Goal: Task Accomplishment & Management: Manage account settings

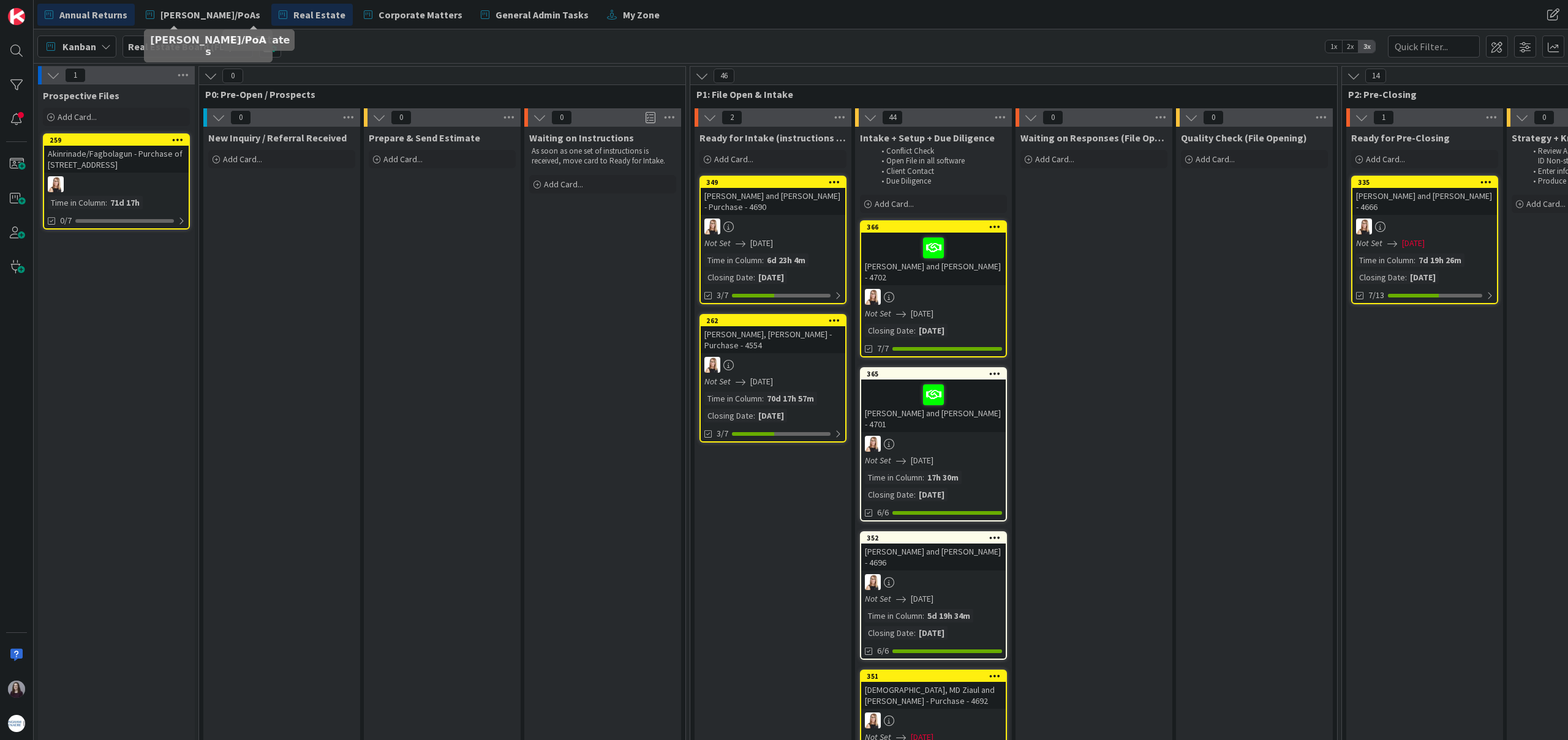
scroll to position [3, 0]
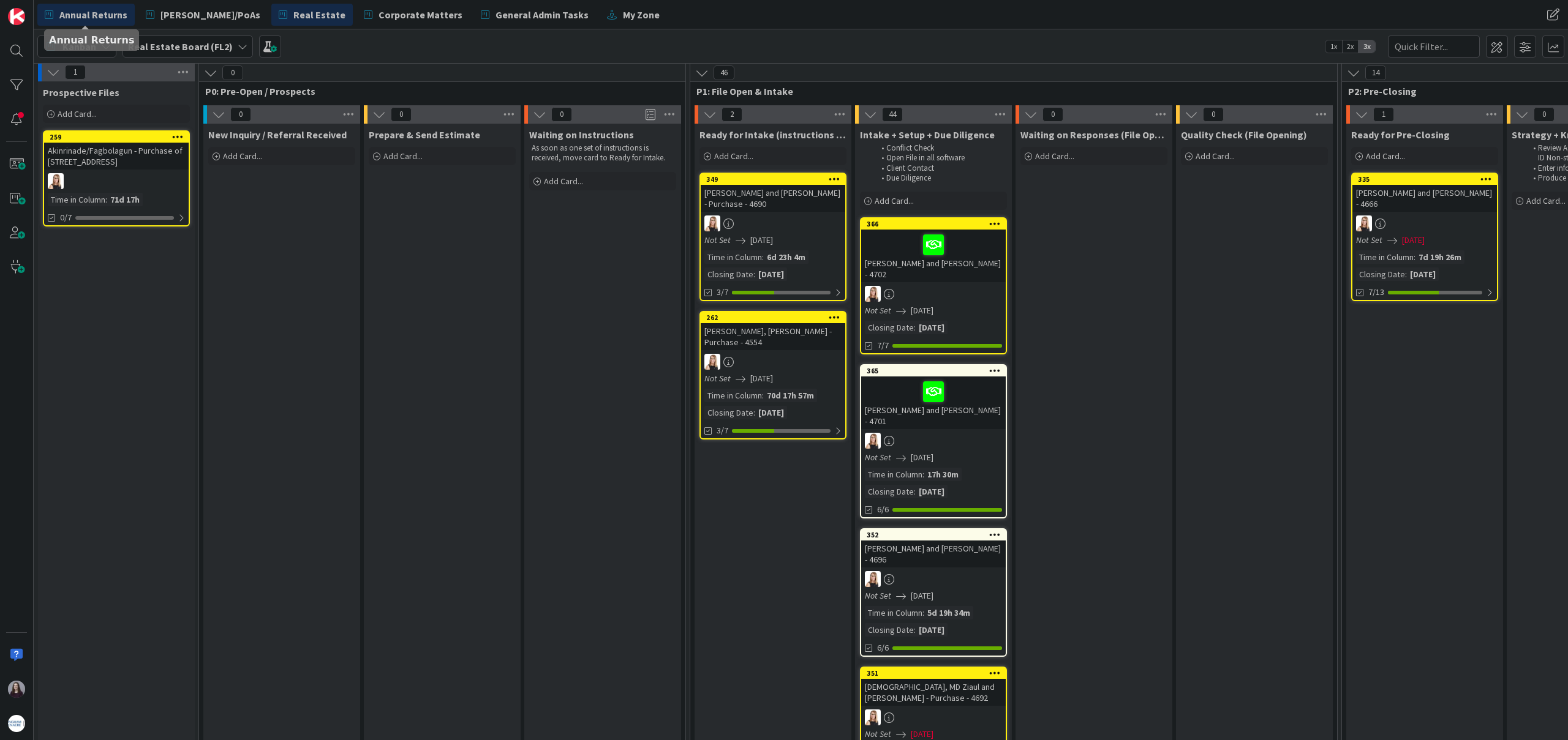
click at [114, 9] on span "Annual Returns" at bounding box center [94, 14] width 68 height 15
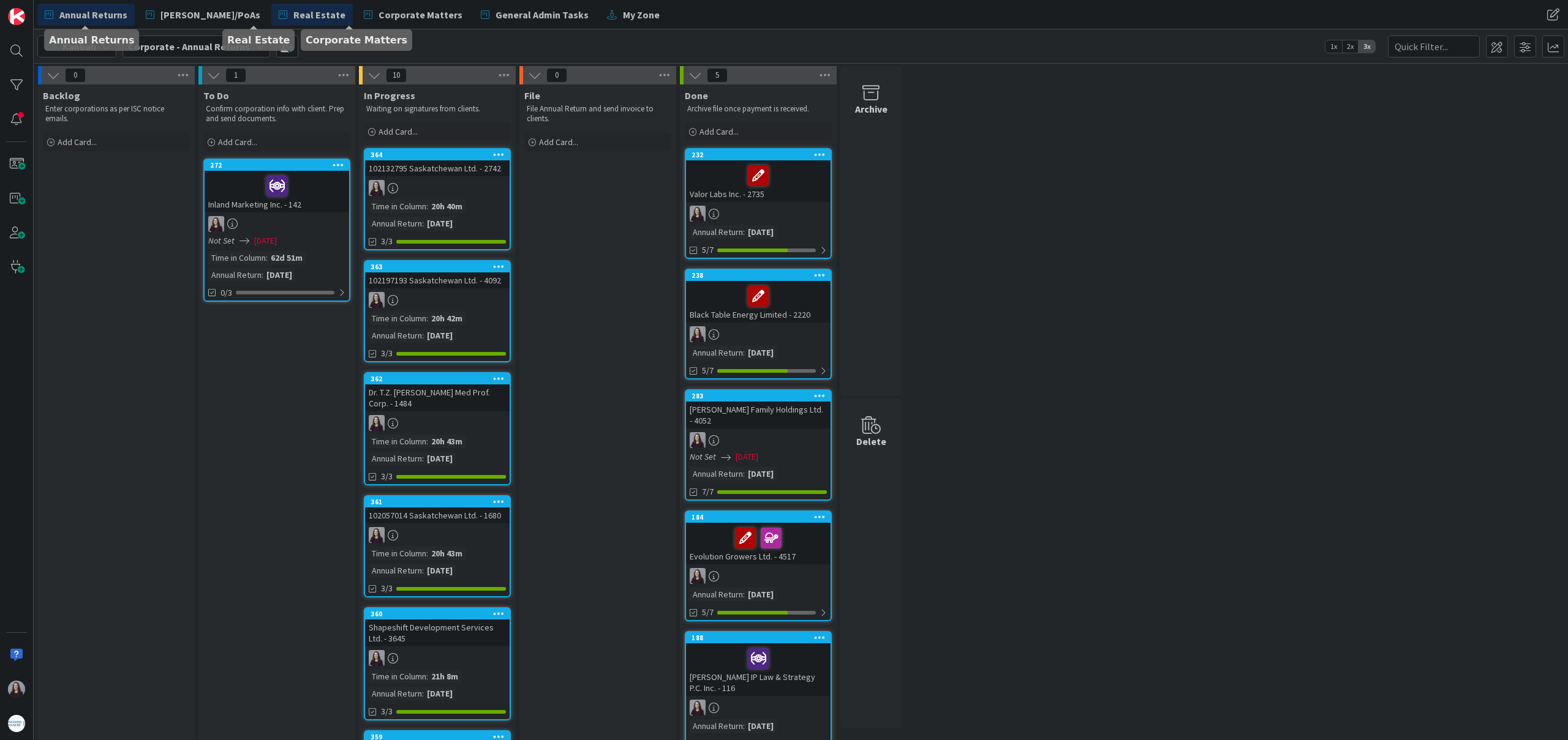
click at [294, 15] on span "Real Estate" at bounding box center [319, 14] width 52 height 15
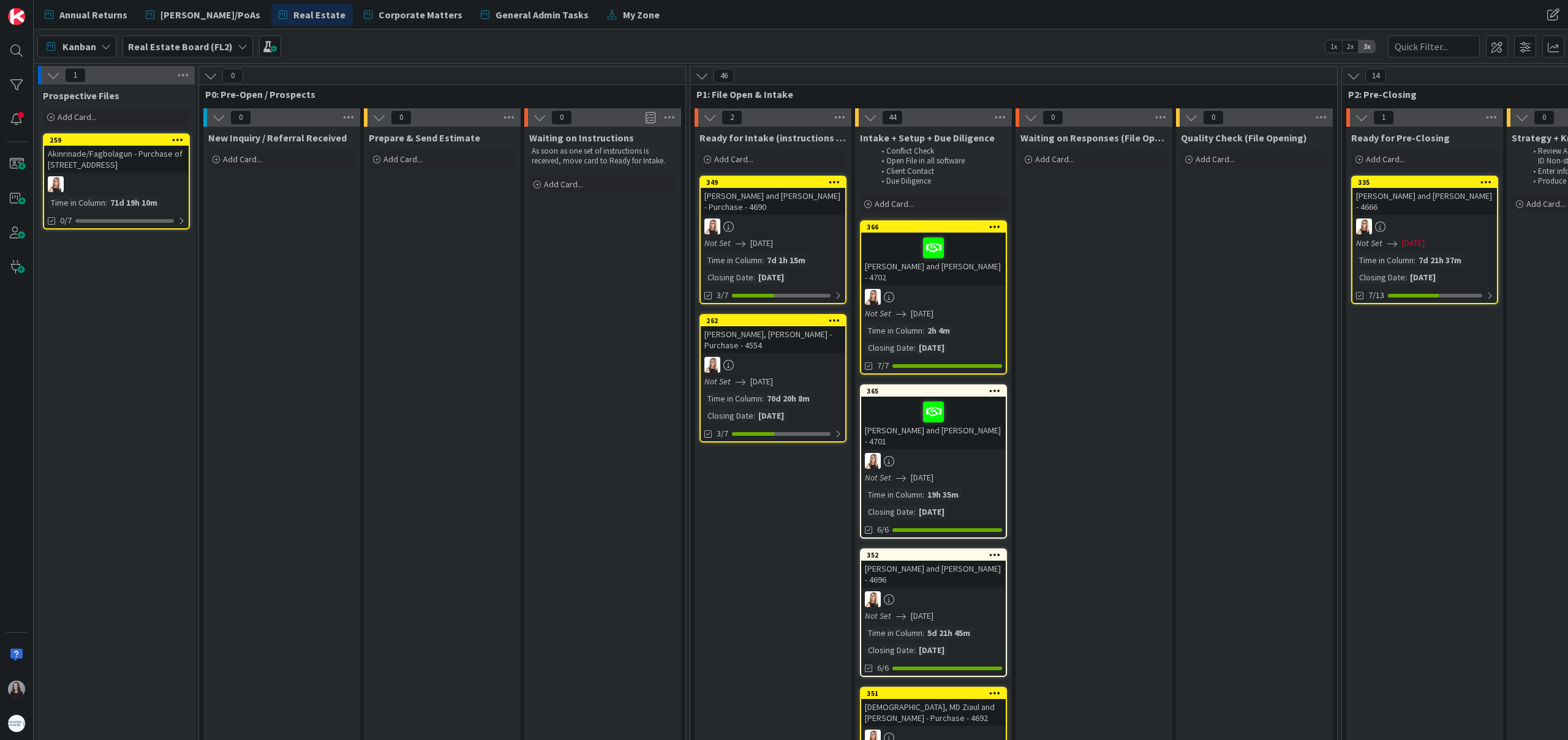
click at [972, 472] on div "Not Set [DATE]" at bounding box center [935, 477] width 141 height 13
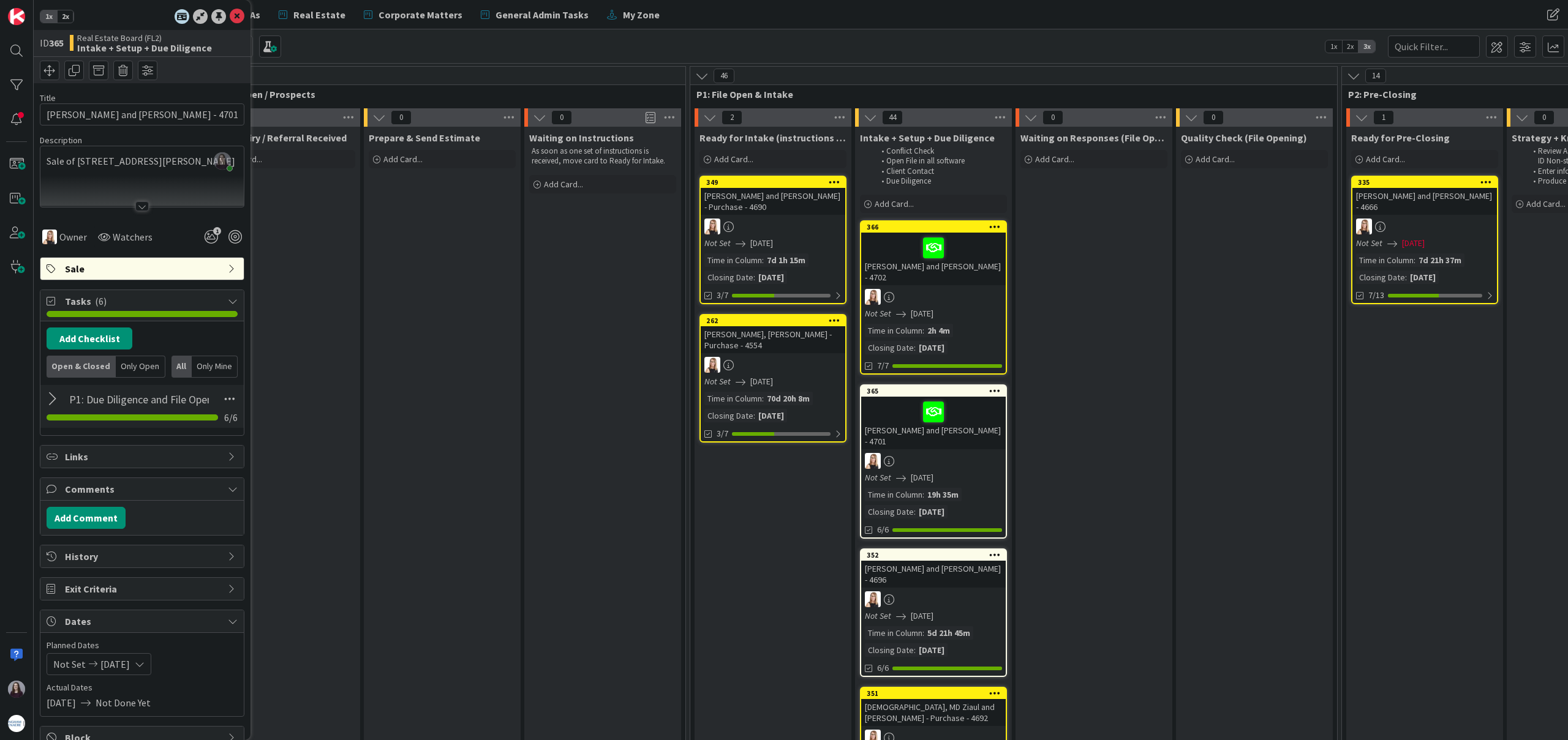
click at [144, 663] on icon at bounding box center [139, 664] width 10 height 10
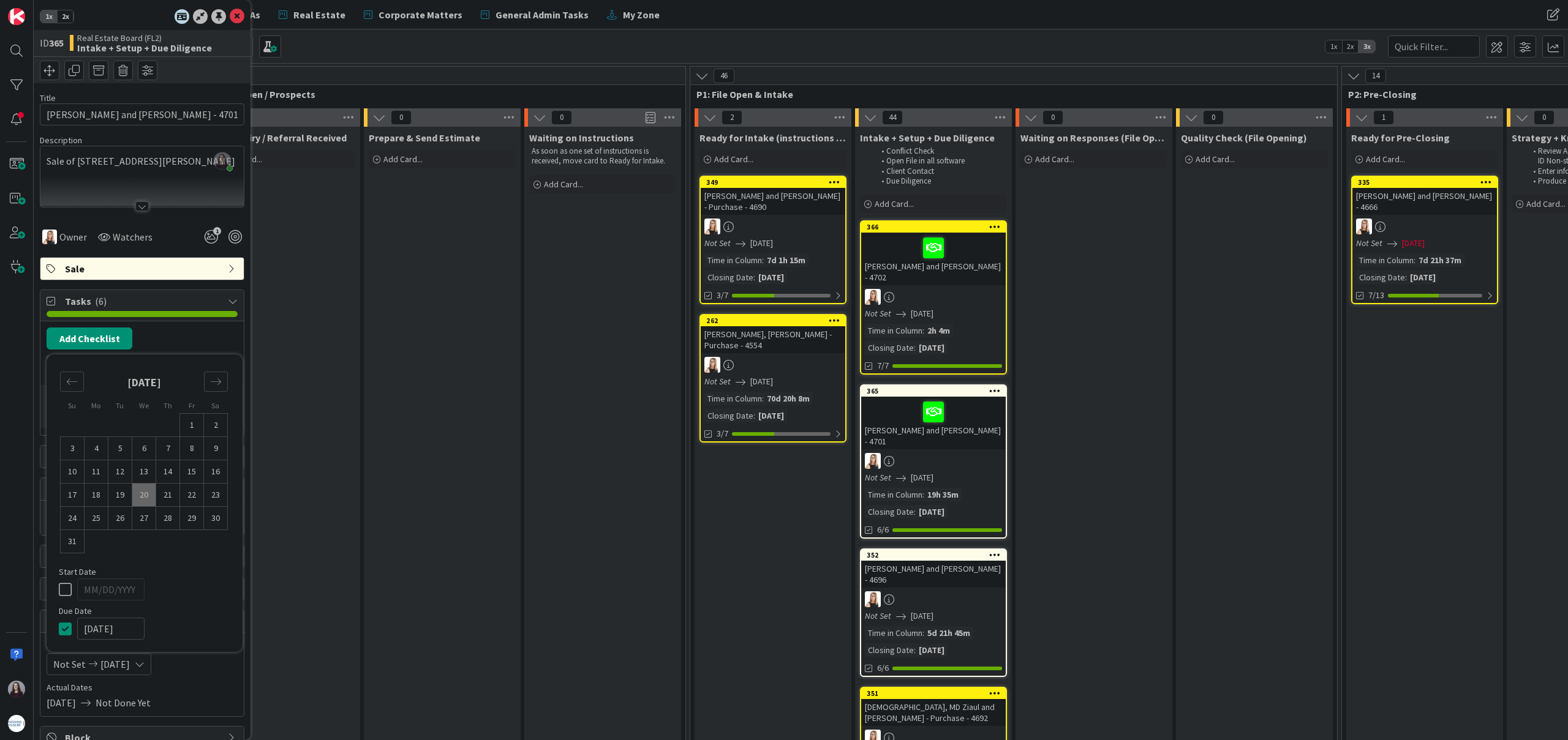
click at [126, 631] on input "[DATE]" at bounding box center [111, 629] width 68 height 22
click at [219, 385] on icon "Move forward to switch to the next month." at bounding box center [216, 382] width 12 height 12
click at [123, 448] on td "2" at bounding box center [120, 449] width 24 height 23
type input "[DATE]"
drag, startPoint x: 69, startPoint y: 591, endPoint x: 94, endPoint y: 537, distance: 59.5
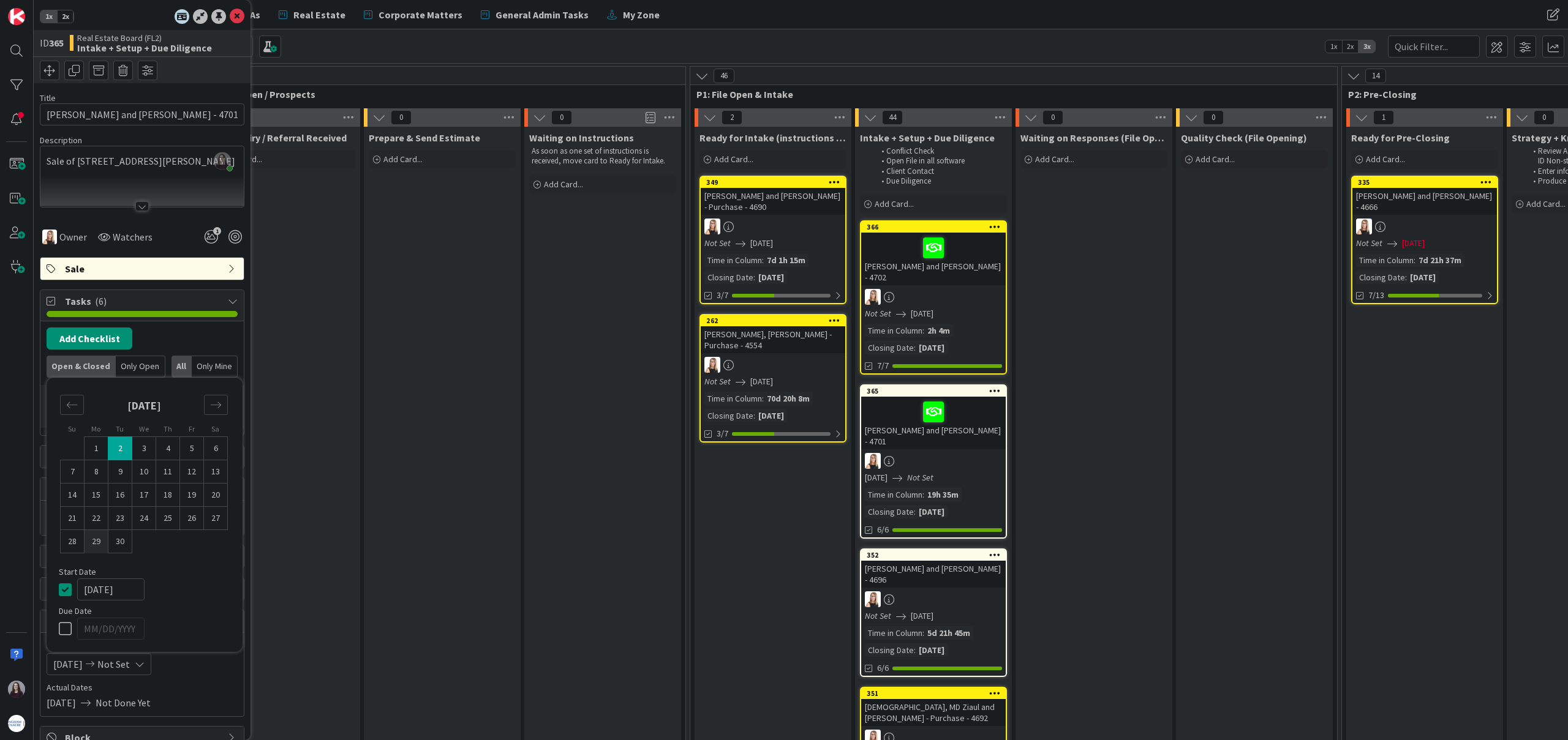
click at [69, 591] on icon at bounding box center [68, 589] width 18 height 15
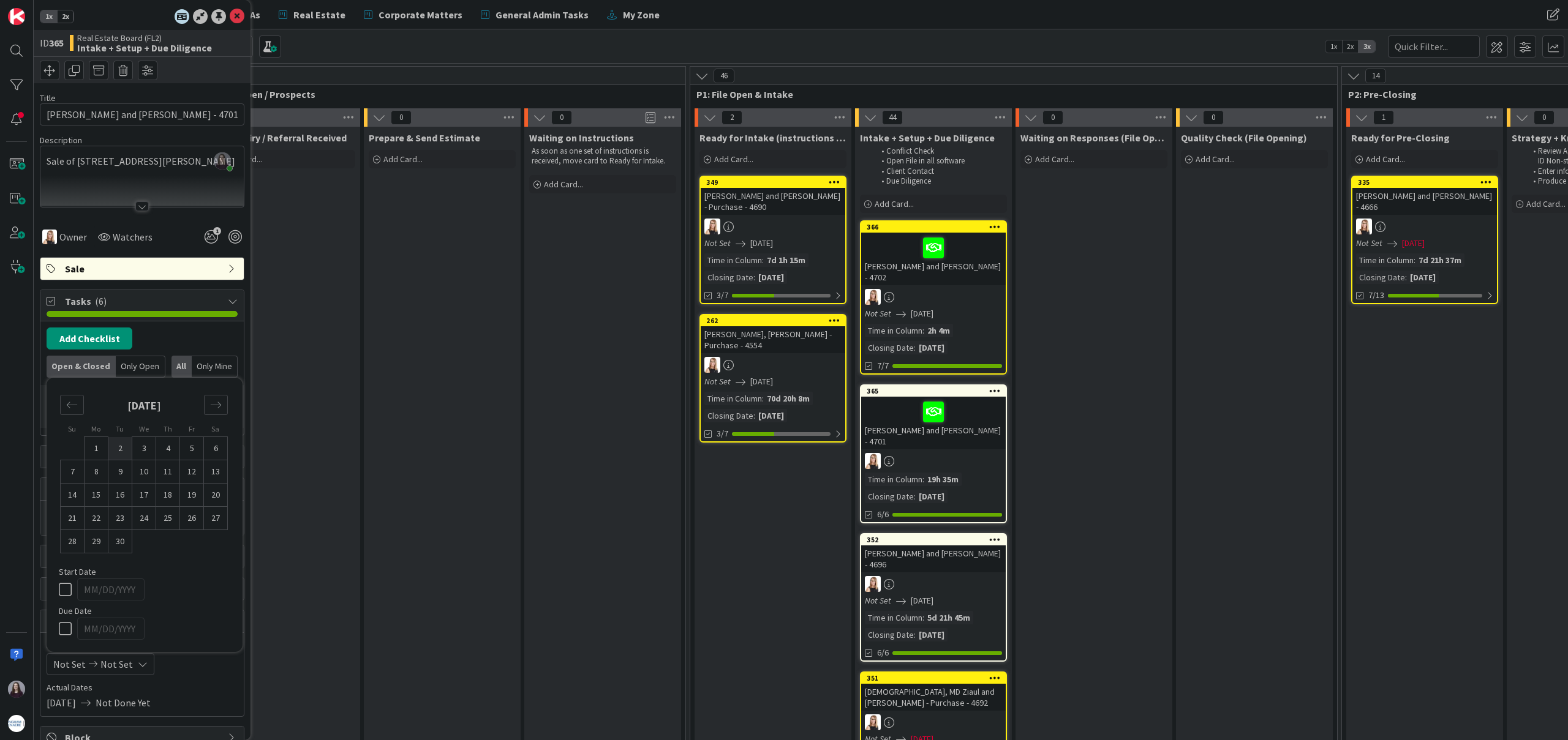
click at [117, 443] on td "2" at bounding box center [120, 449] width 24 height 23
type input "[DATE]"
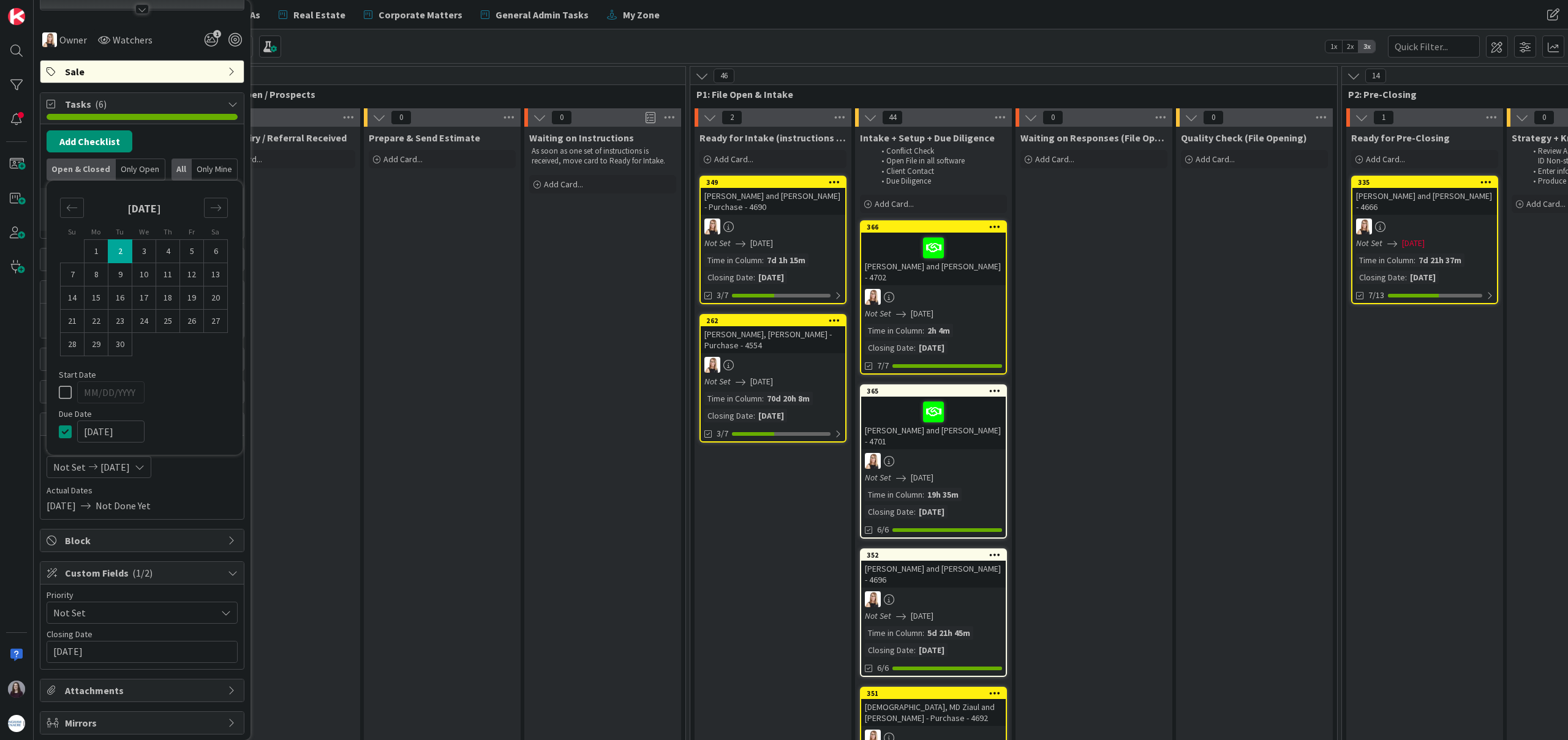
scroll to position [234, 0]
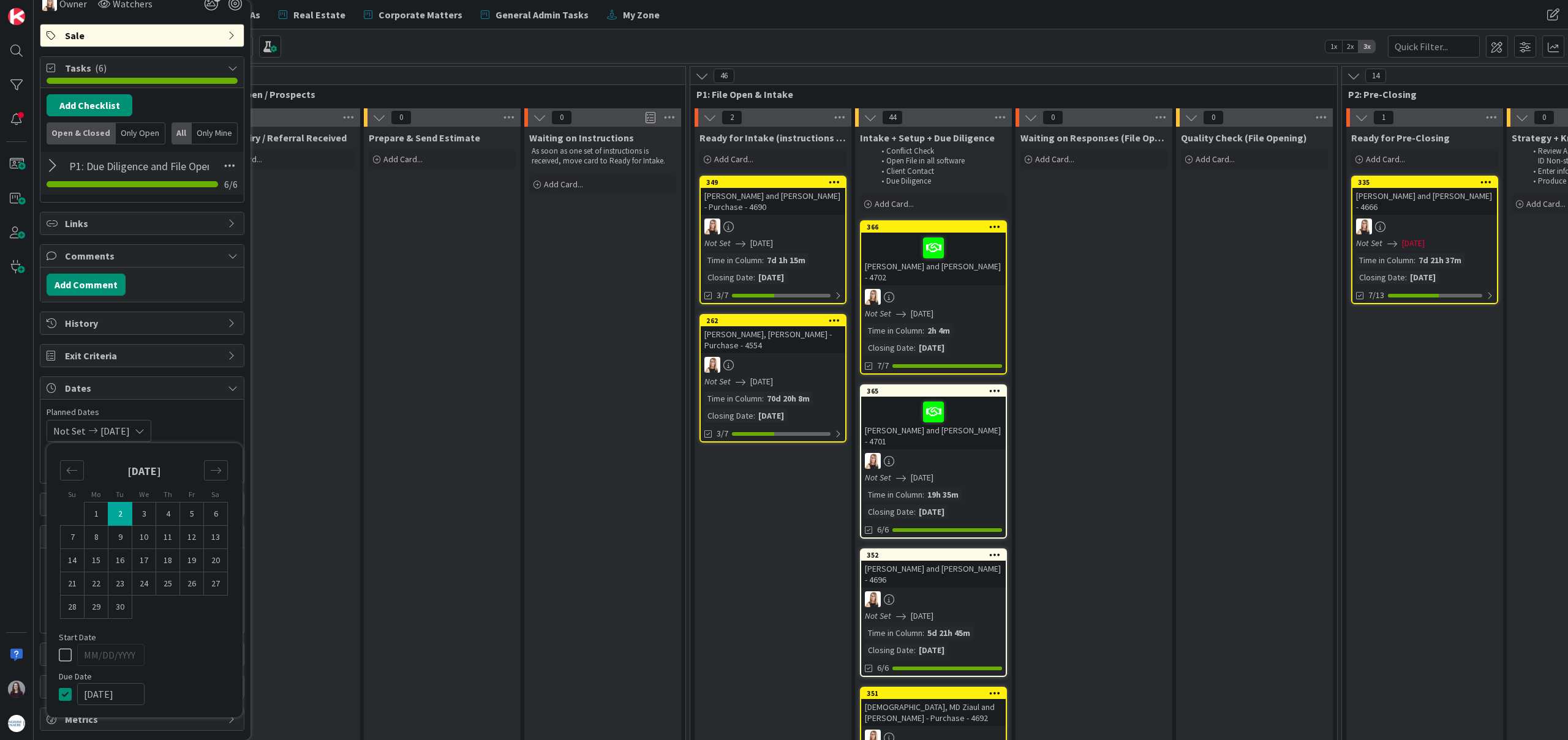
click at [215, 425] on div "Not Set [DATE] Su Mo Tu We Th Fr Sa [DATE] 1 2 3 4 5 6 7 8 9 10 11 12 13 14 15 …" at bounding box center [142, 431] width 191 height 22
click at [161, 622] on input "[DATE]" at bounding box center [142, 616] width 178 height 21
click at [118, 687] on td "2" at bounding box center [121, 690] width 24 height 23
type input "[DATE]"
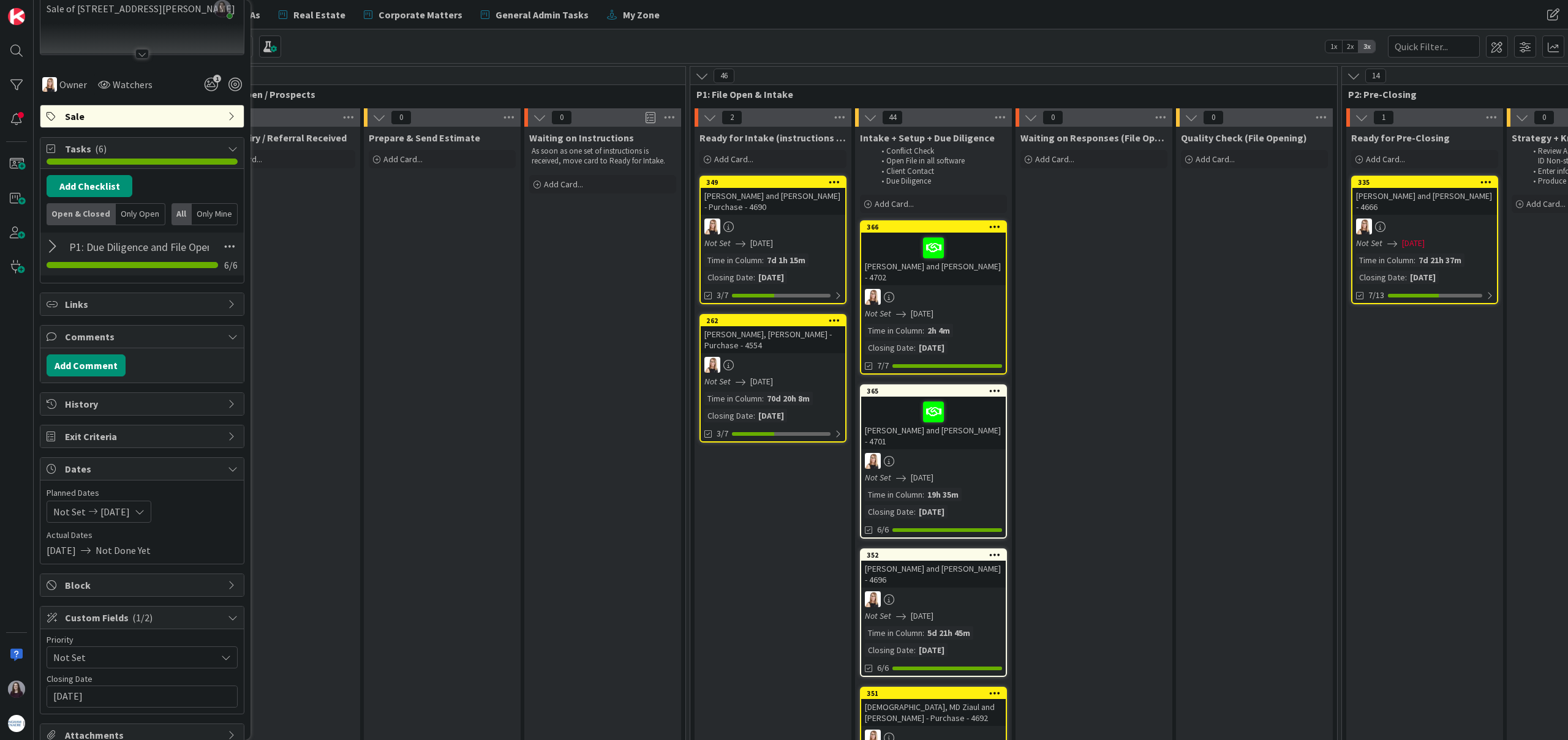
scroll to position [0, 0]
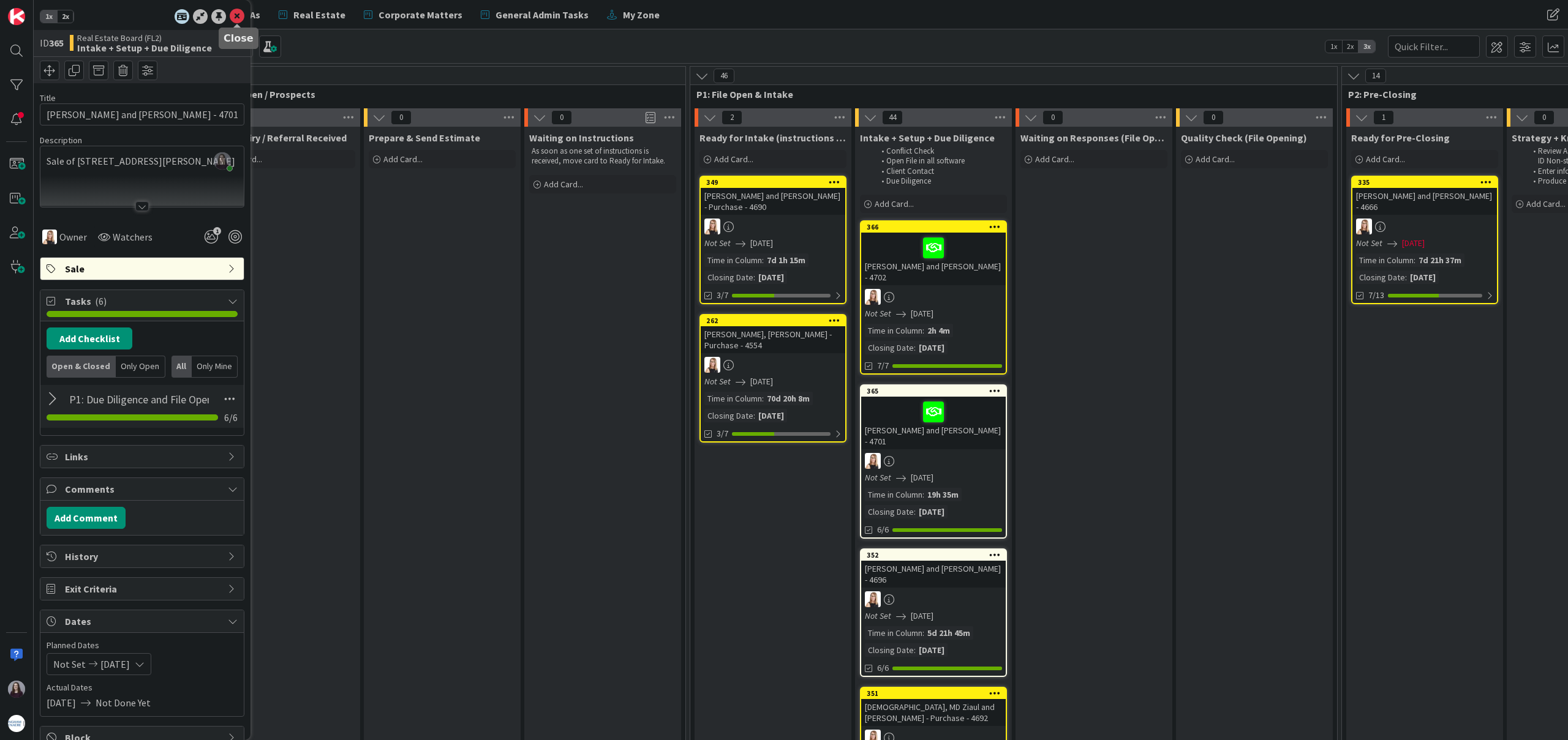
click at [234, 15] on icon at bounding box center [237, 16] width 15 height 15
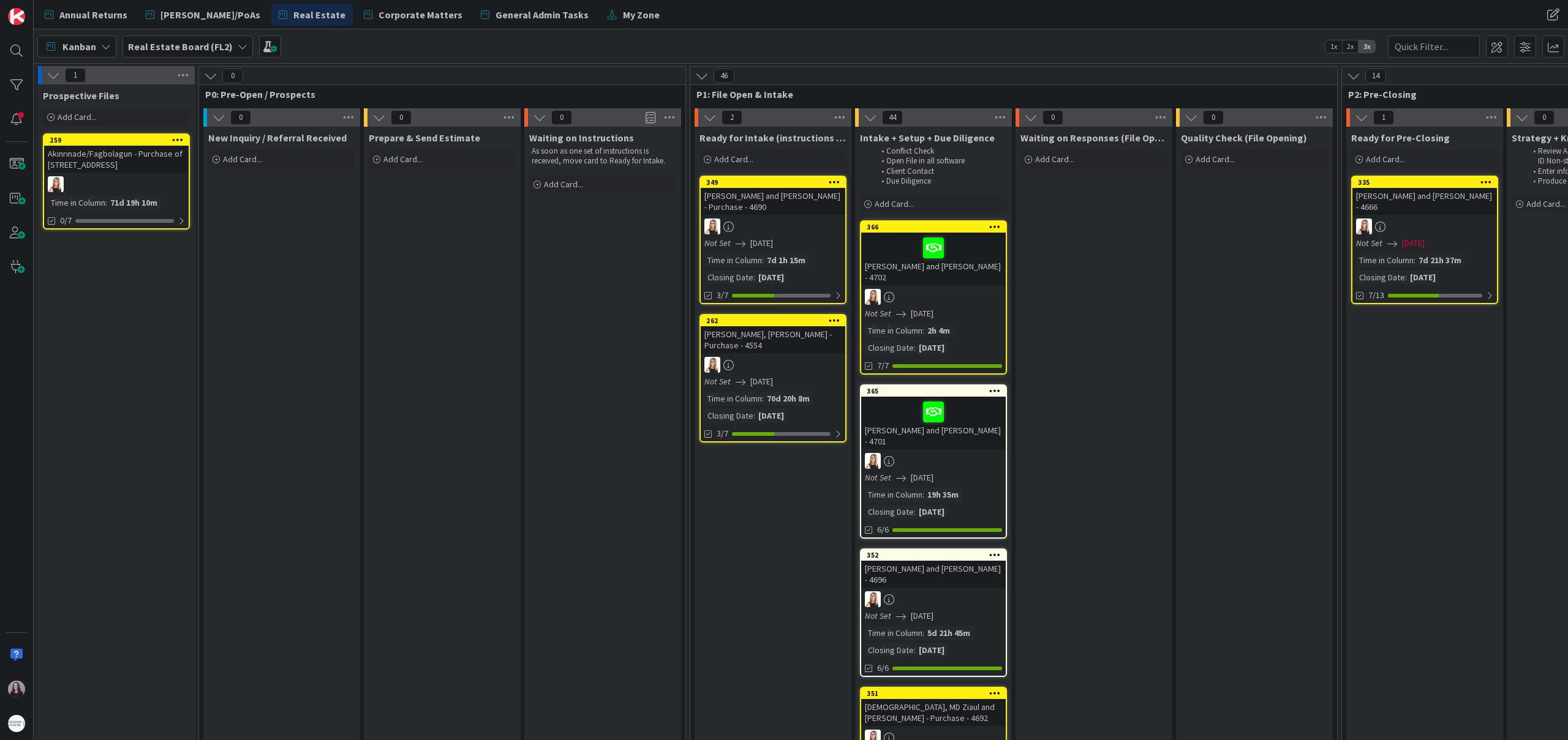
click at [968, 313] on div "Not Set [DATE]" at bounding box center [935, 313] width 141 height 13
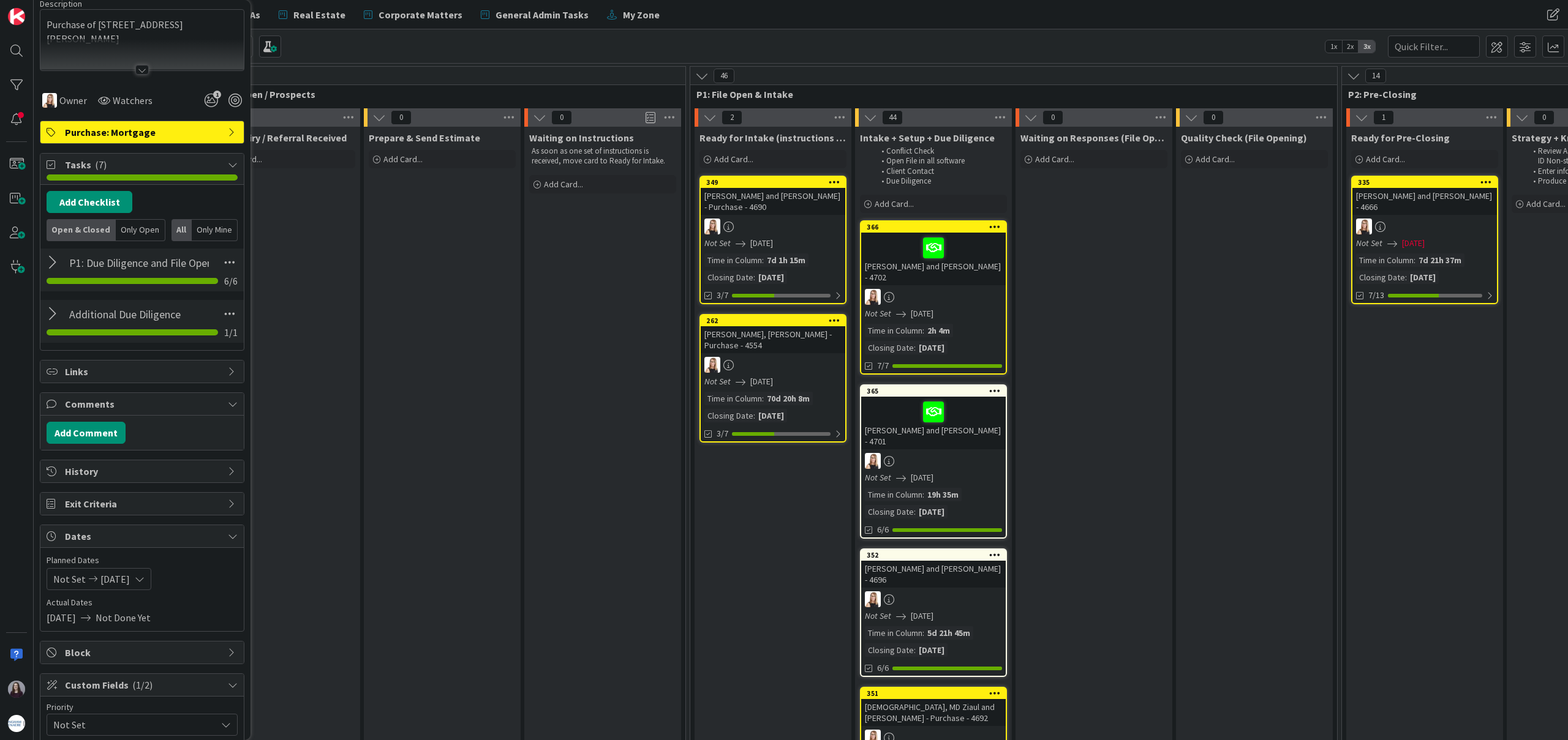
scroll to position [284, 0]
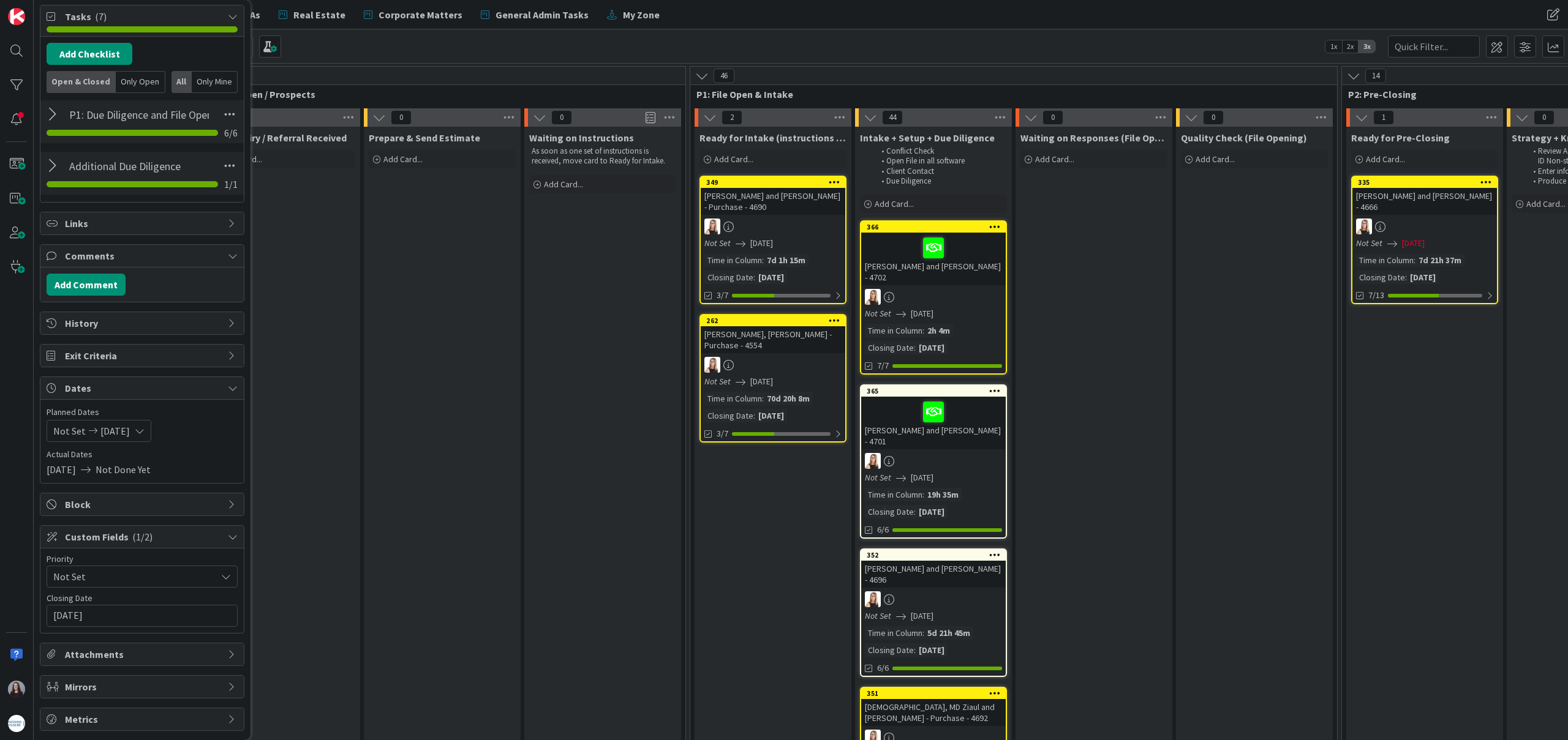
click at [144, 433] on icon at bounding box center [139, 431] width 10 height 10
click at [207, 467] on div "Move forward to switch to the next month." at bounding box center [216, 469] width 24 height 20
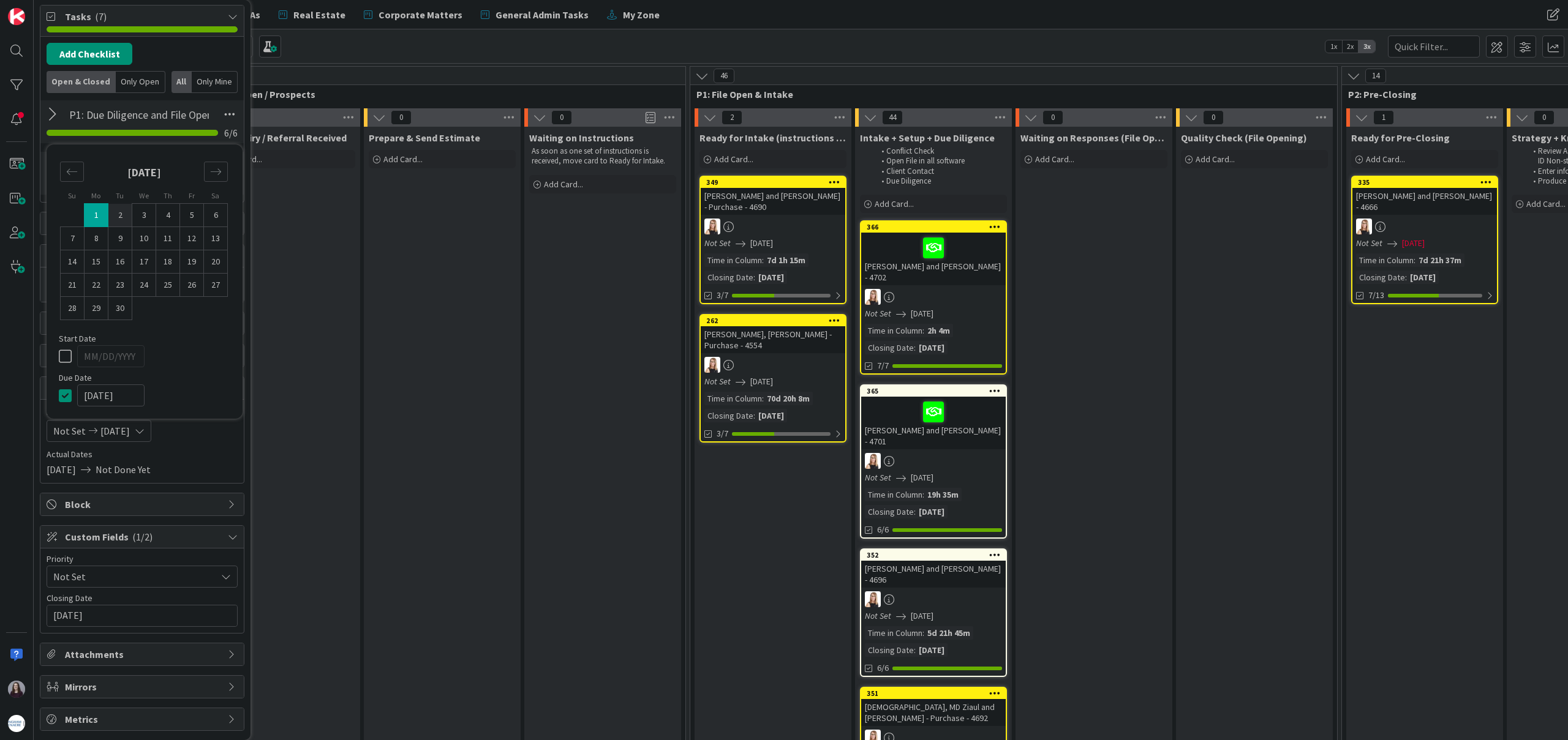
click at [122, 218] on td "2" at bounding box center [120, 215] width 24 height 23
type input "[DATE]"
click at [68, 353] on icon at bounding box center [68, 356] width 18 height 15
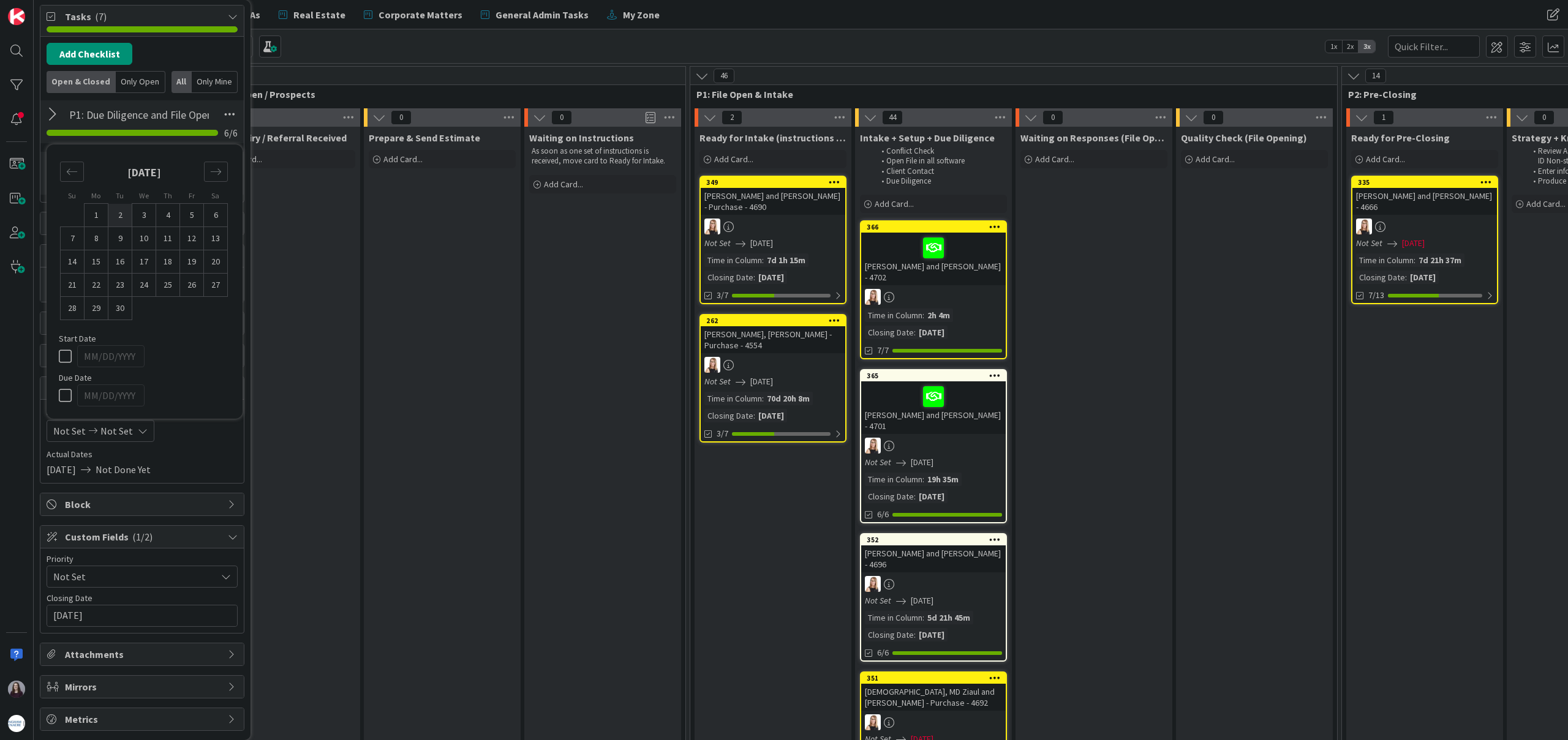
click at [124, 214] on td "2" at bounding box center [120, 215] width 24 height 23
type input "[DATE]"
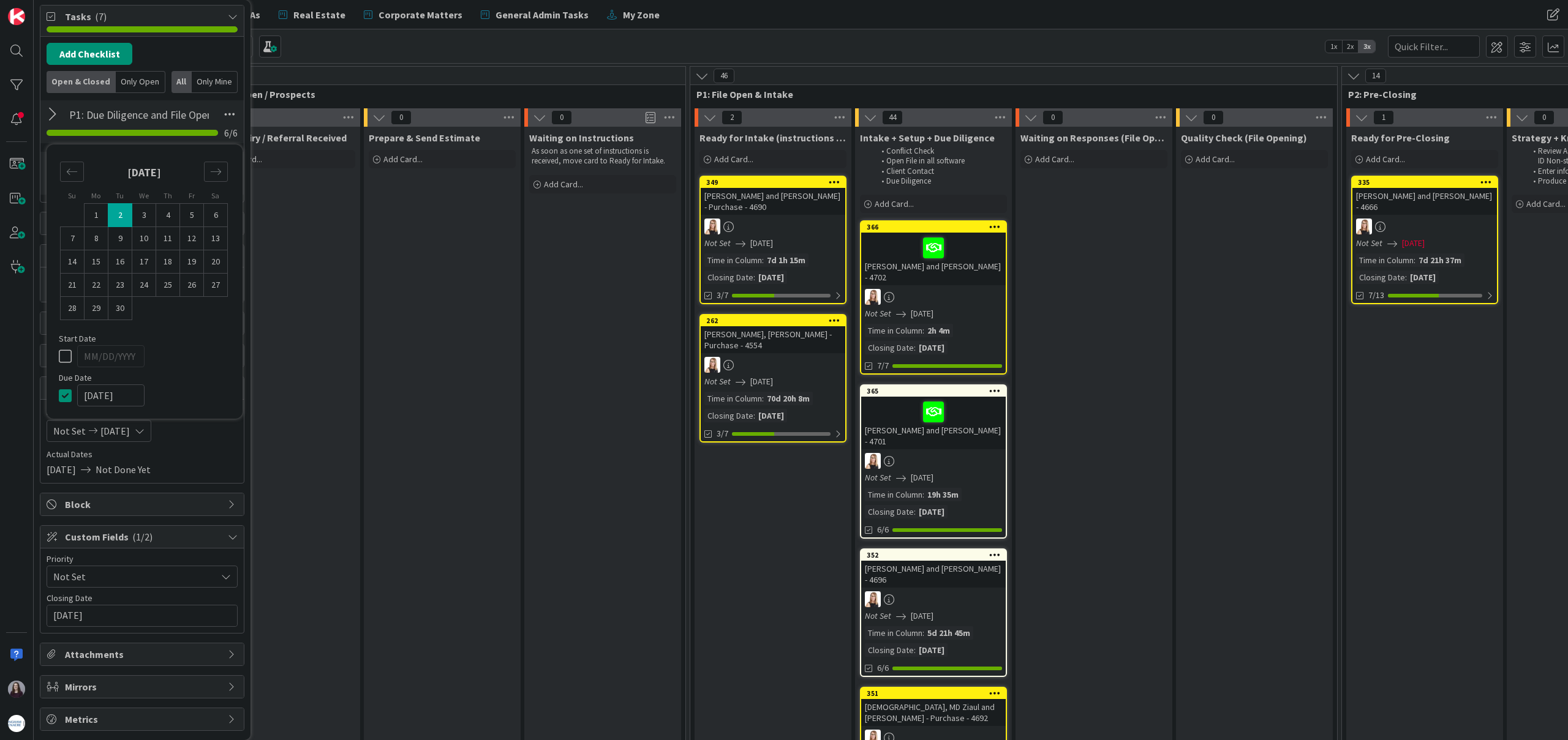
click at [220, 53] on div "Add Checklist Open & Closed Only Open All Only Mine" at bounding box center [142, 68] width 191 height 50
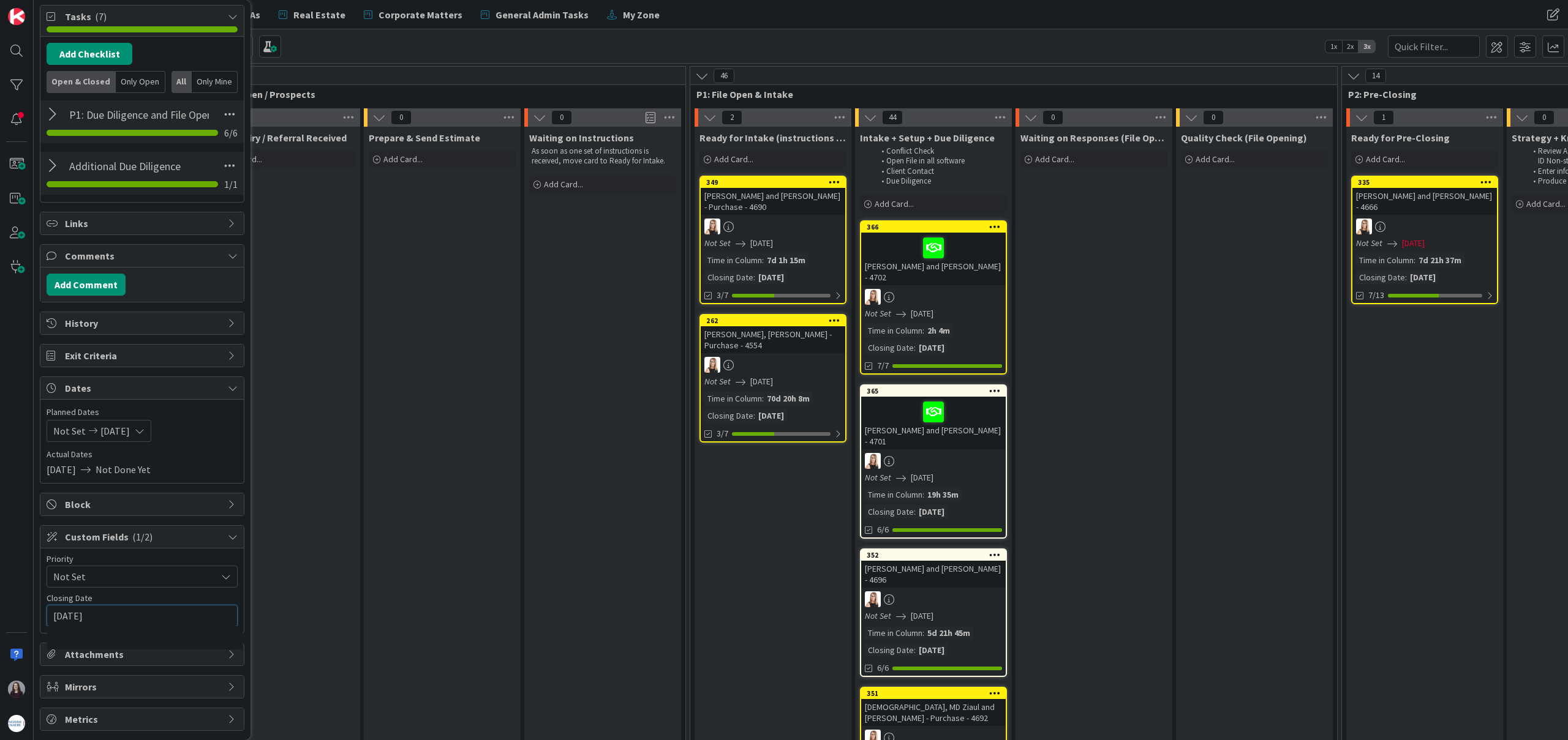
click at [167, 622] on input "[DATE]" at bounding box center [142, 616] width 178 height 21
click at [126, 684] on td "2" at bounding box center [121, 690] width 24 height 23
type input "[DATE]"
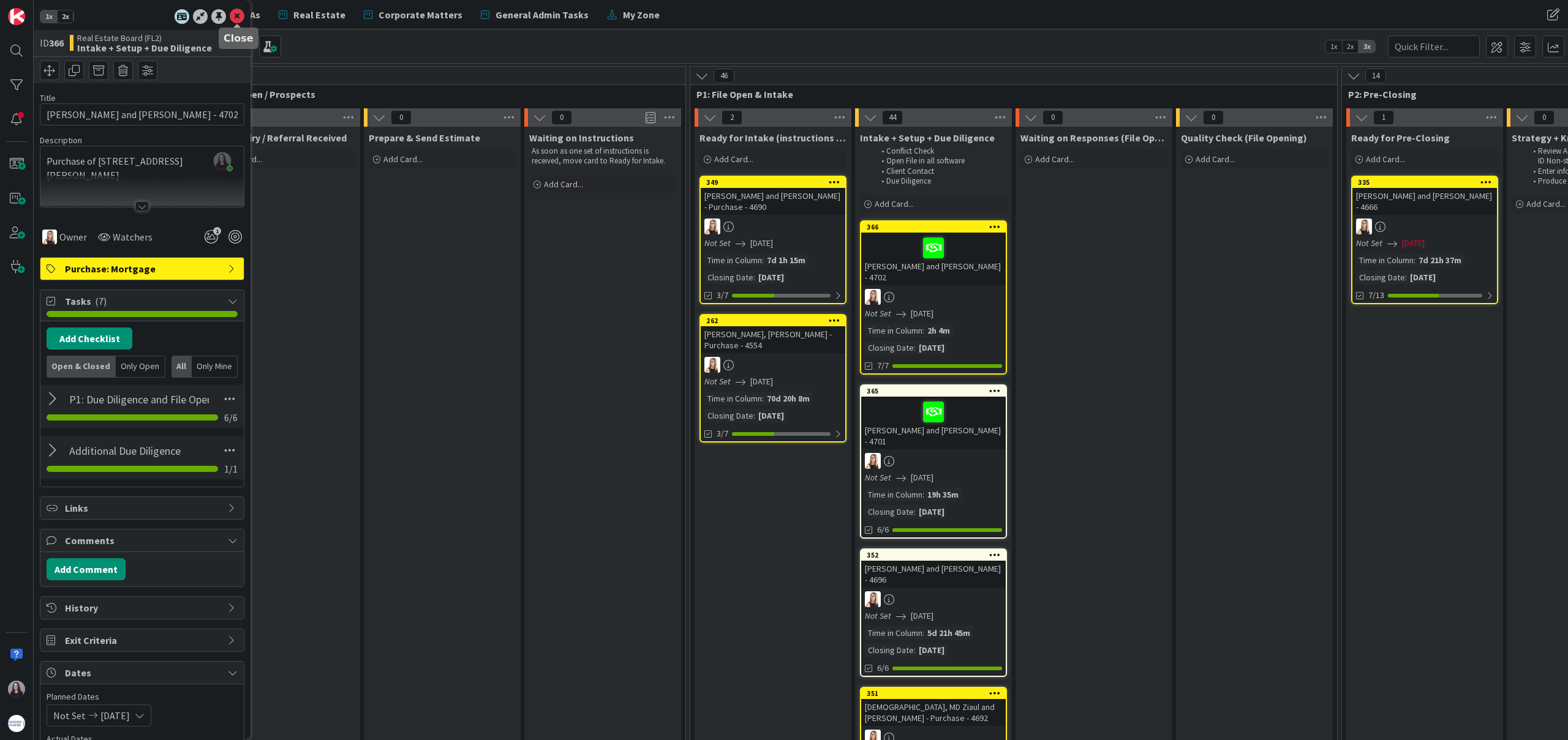
click at [238, 14] on icon at bounding box center [237, 16] width 15 height 15
